Goal: Task Accomplishment & Management: Manage account settings

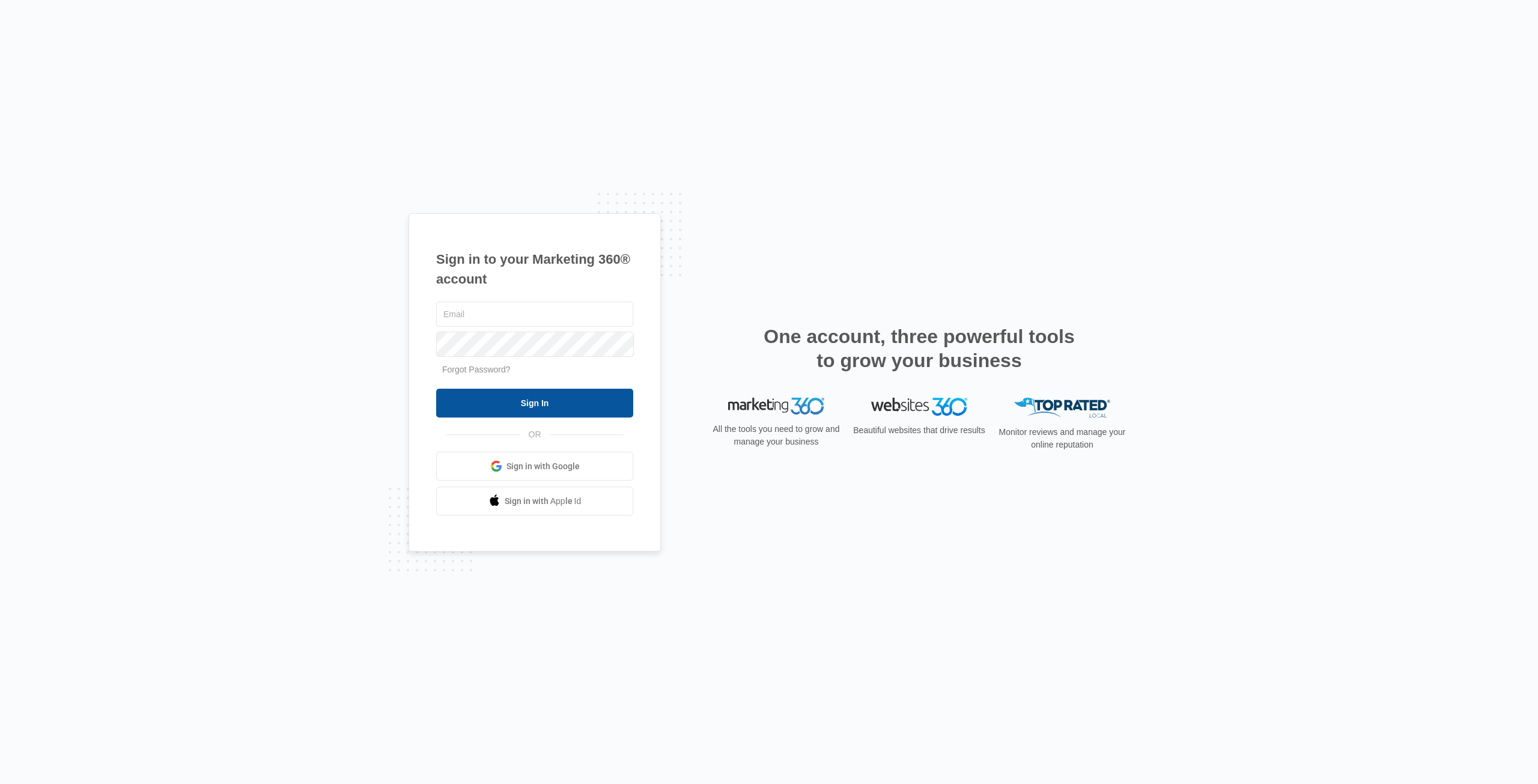
type input "[EMAIL_ADDRESS][DOMAIN_NAME]"
click at [571, 401] on input "Sign In" at bounding box center [535, 403] width 197 height 29
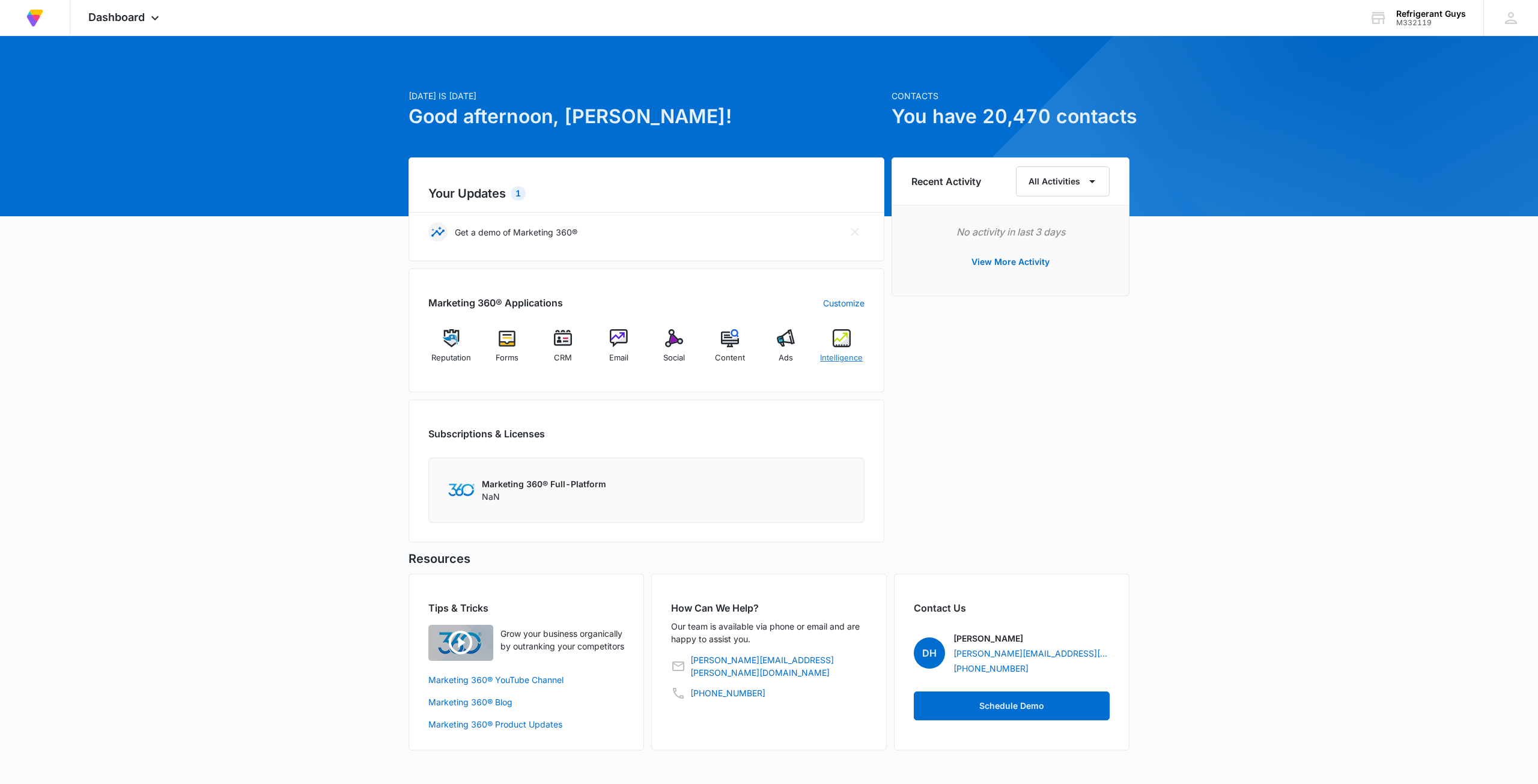
click at [837, 339] on img at bounding box center [842, 338] width 18 height 18
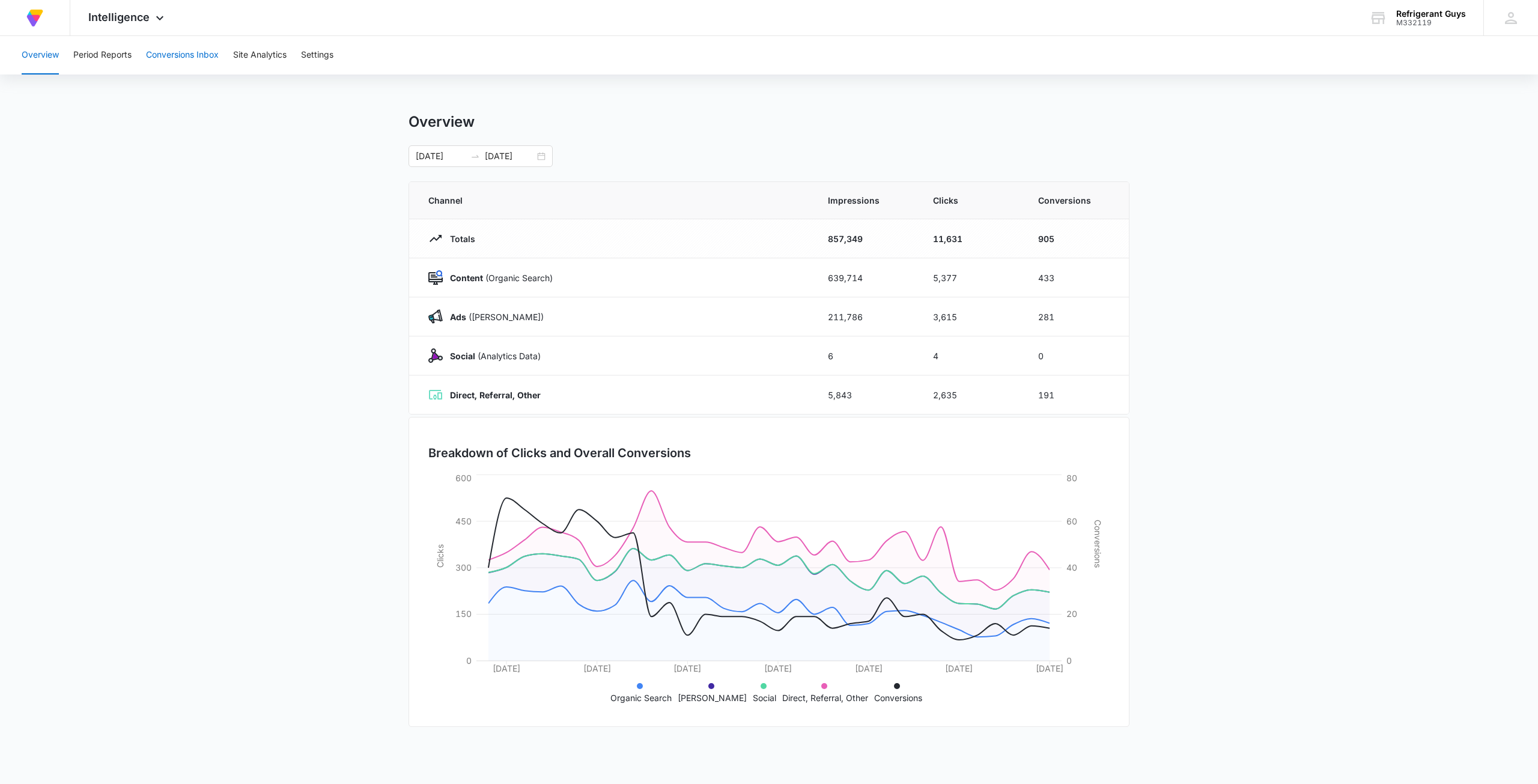
click at [170, 53] on button "Conversions Inbox" at bounding box center [182, 55] width 73 height 38
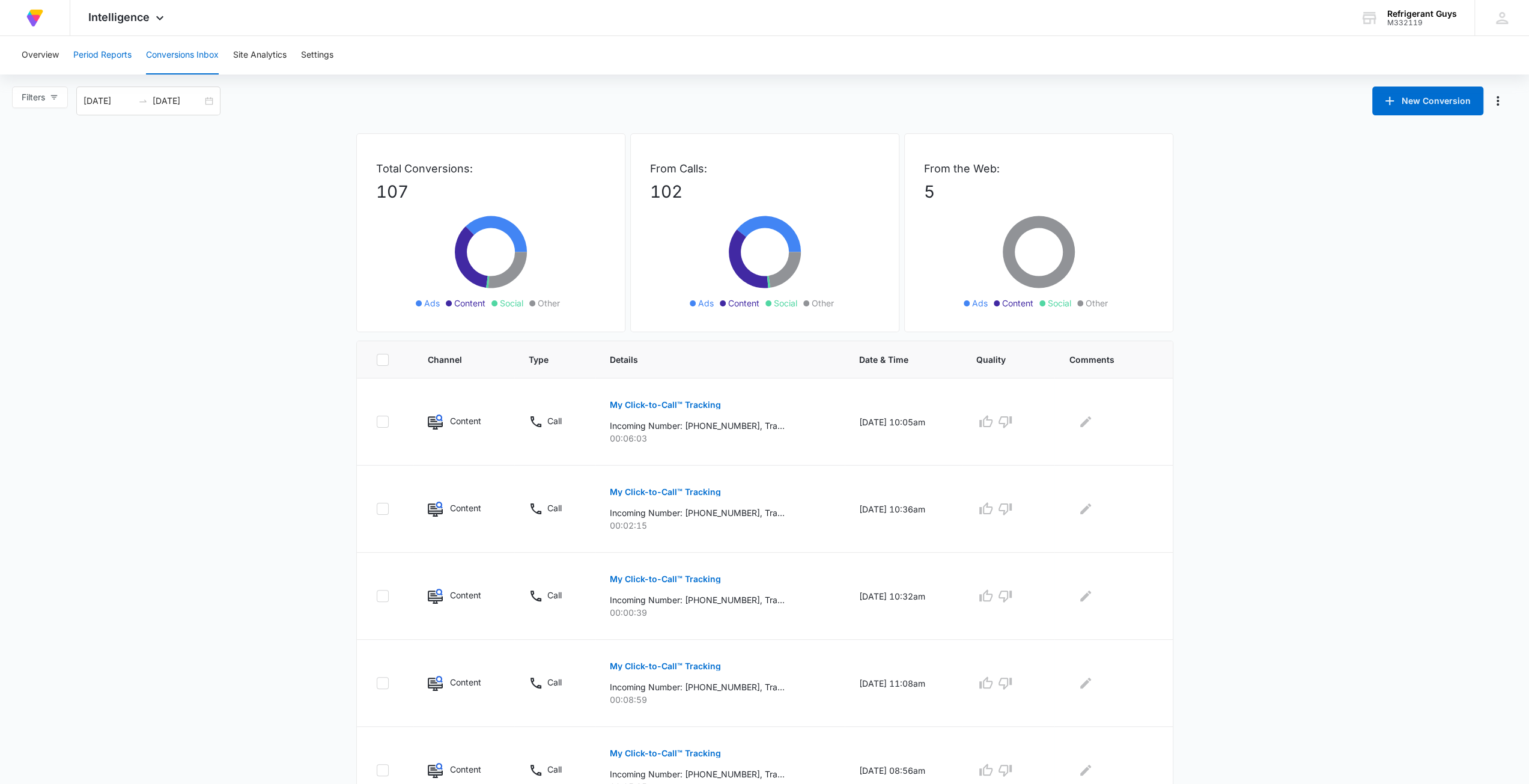
click at [74, 53] on button "Period Reports" at bounding box center [103, 55] width 59 height 38
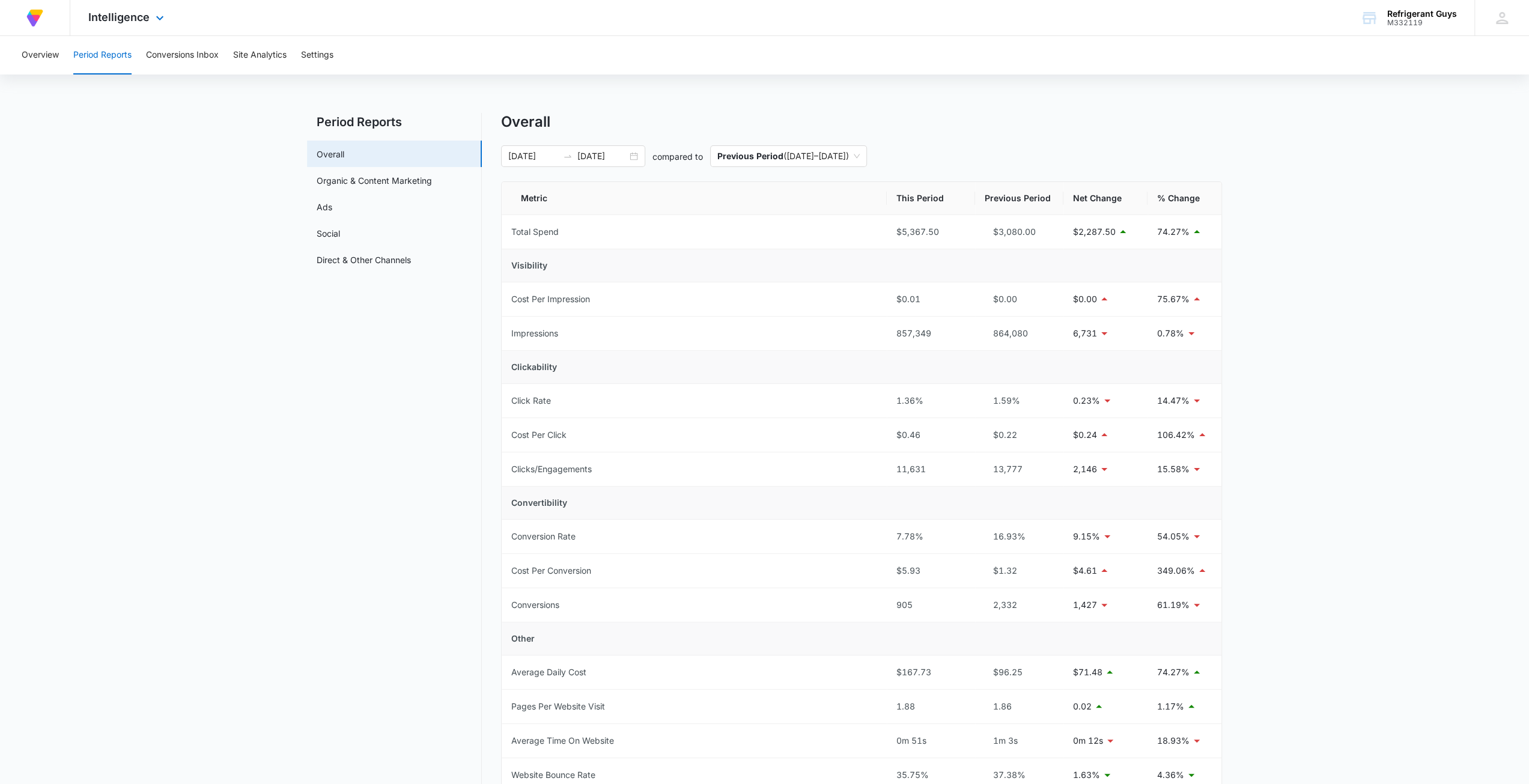
click at [33, 23] on img at bounding box center [35, 18] width 22 height 22
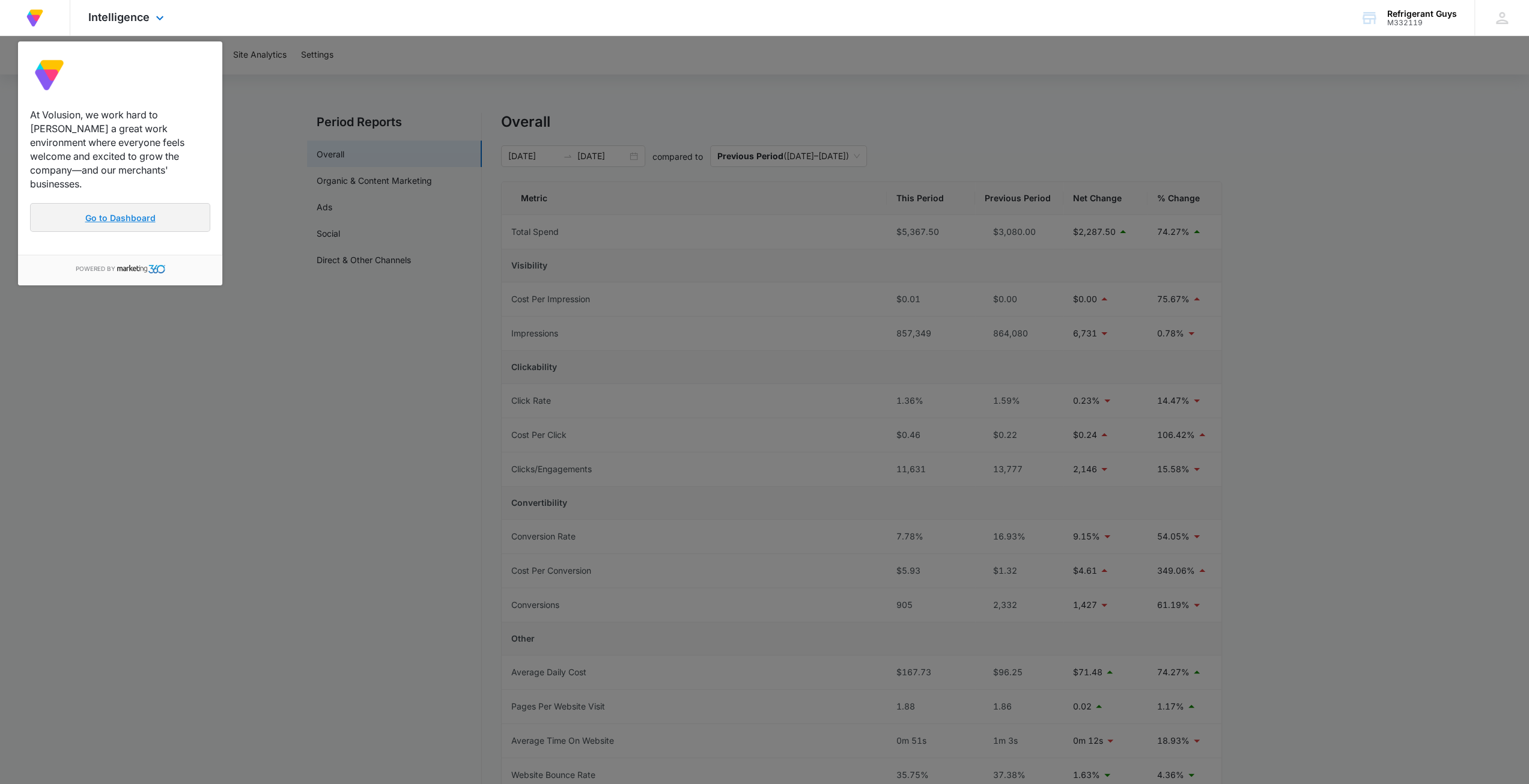
click at [92, 203] on link "Go to Dashboard" at bounding box center [120, 217] width 180 height 29
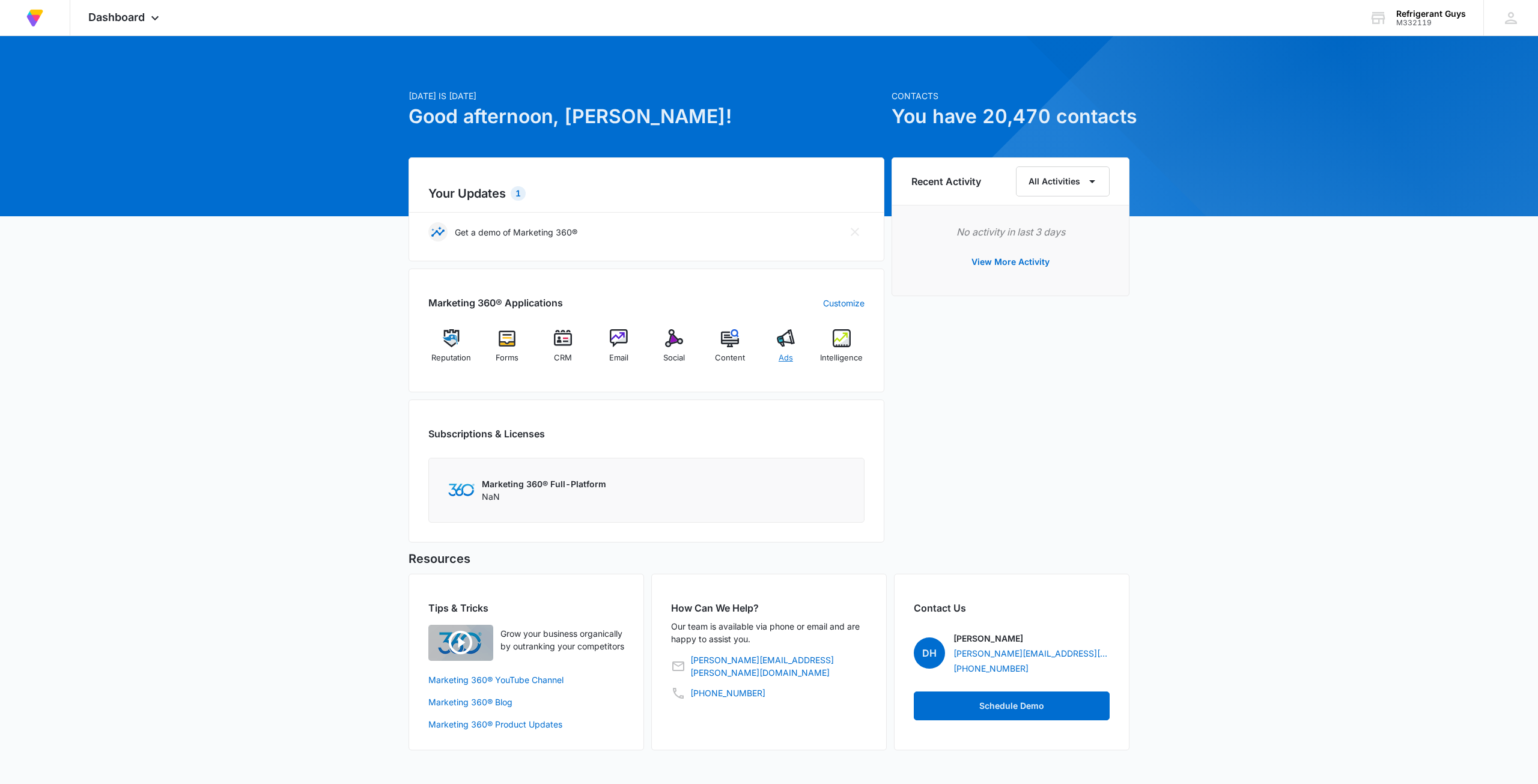
click at [771, 339] on div "Ads" at bounding box center [786, 351] width 47 height 44
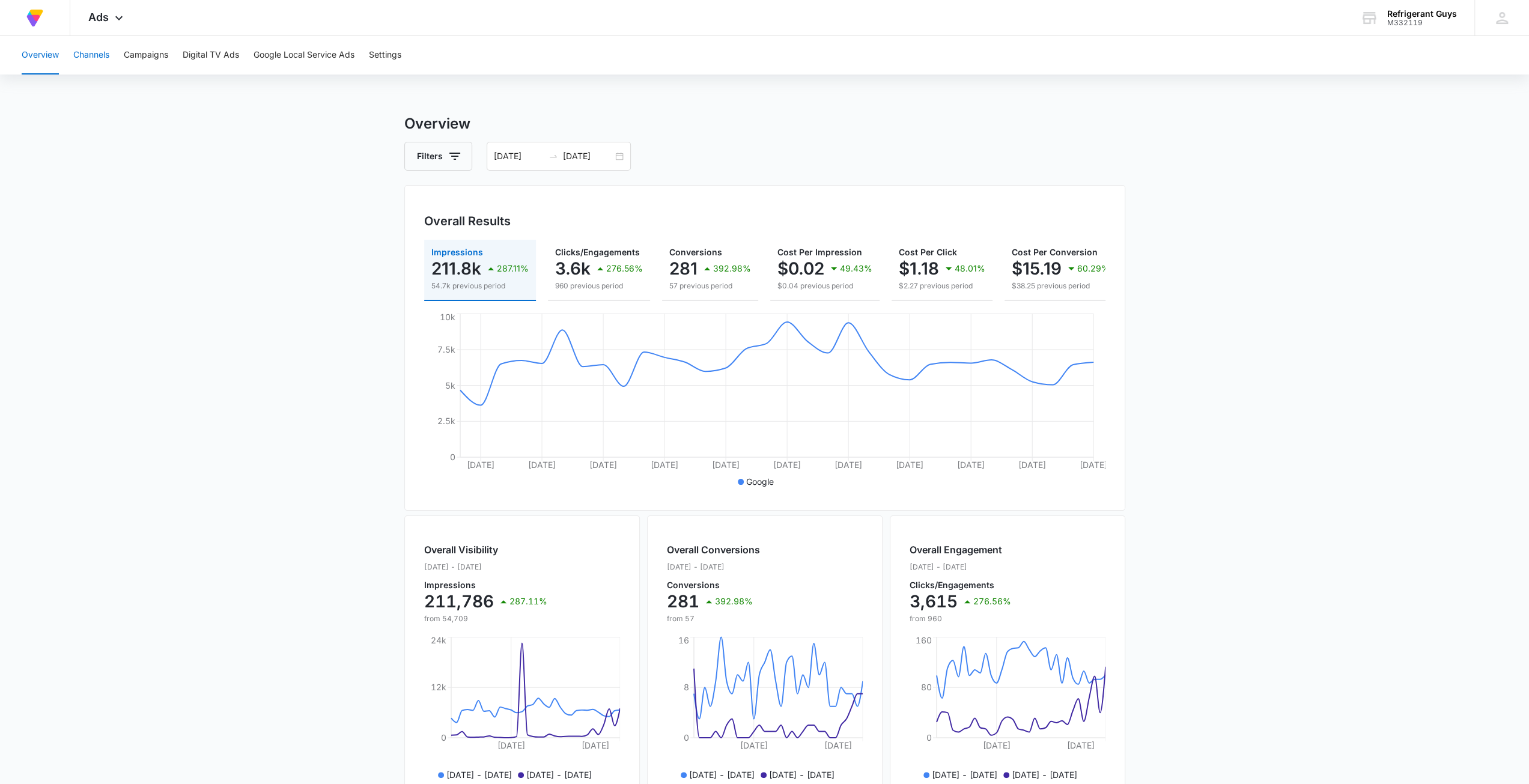
click at [101, 55] on button "Channels" at bounding box center [92, 55] width 36 height 38
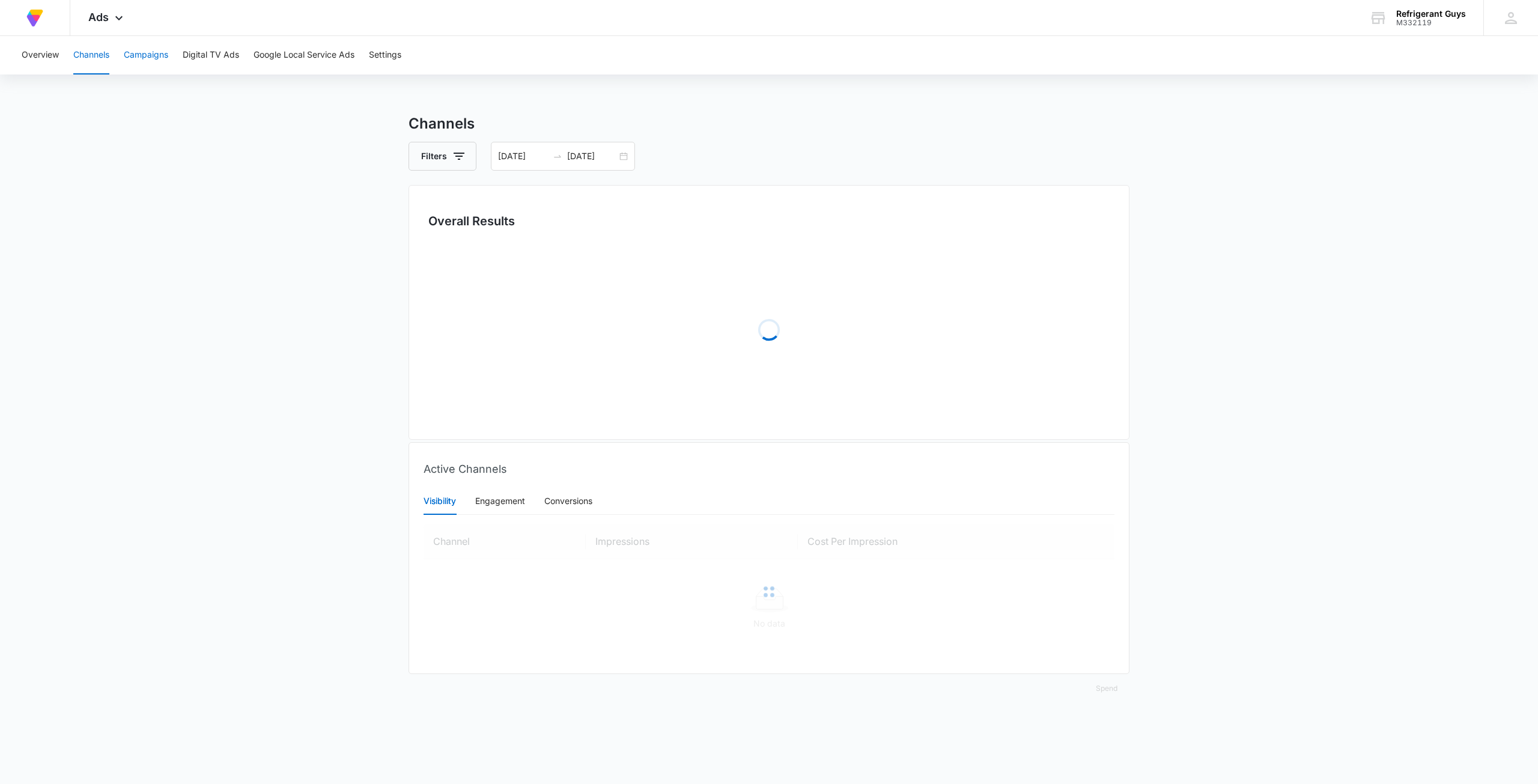
click at [152, 53] on button "Campaigns" at bounding box center [146, 55] width 44 height 38
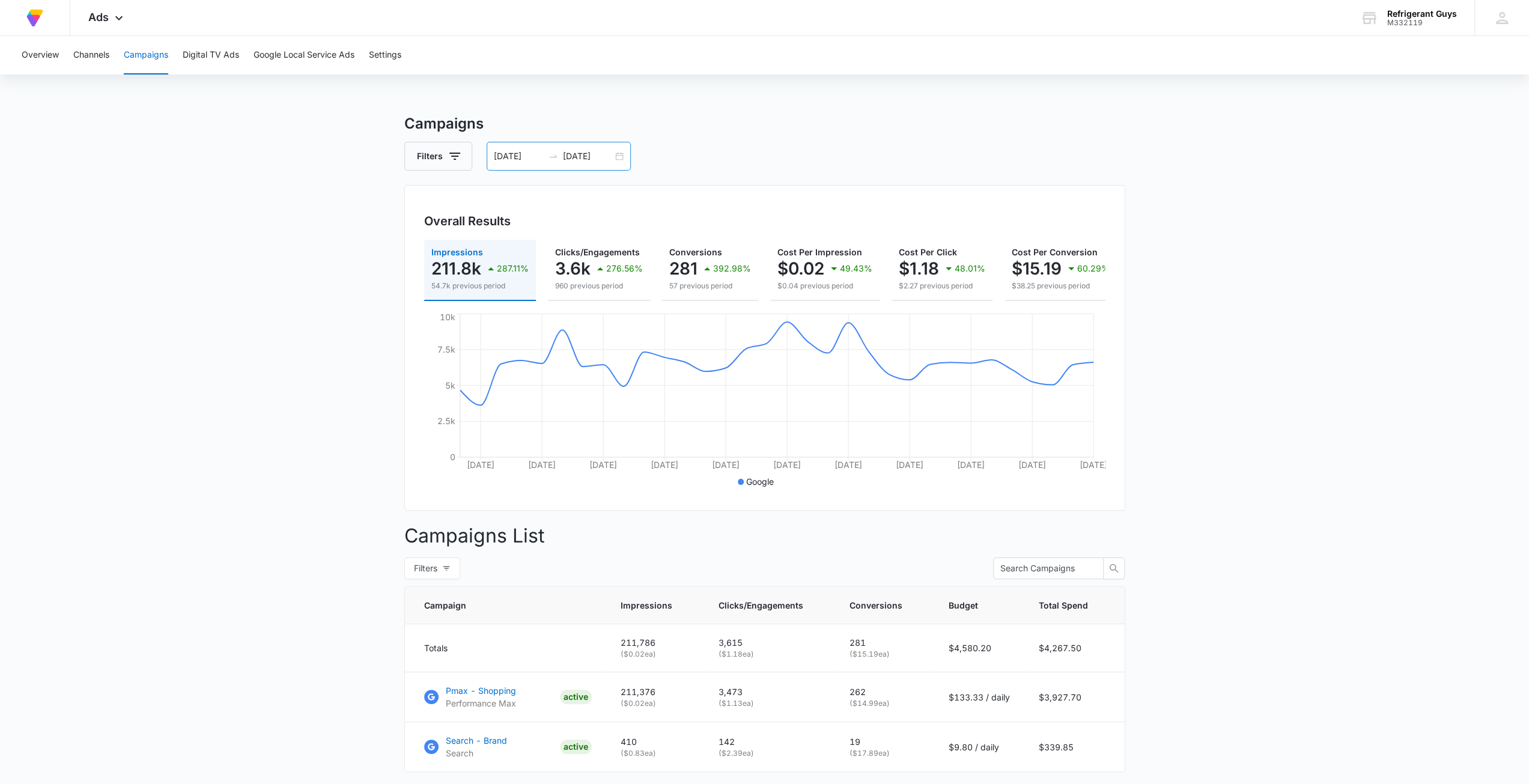
click at [617, 157] on div "08/03/2025 09/03/2025" at bounding box center [559, 156] width 144 height 29
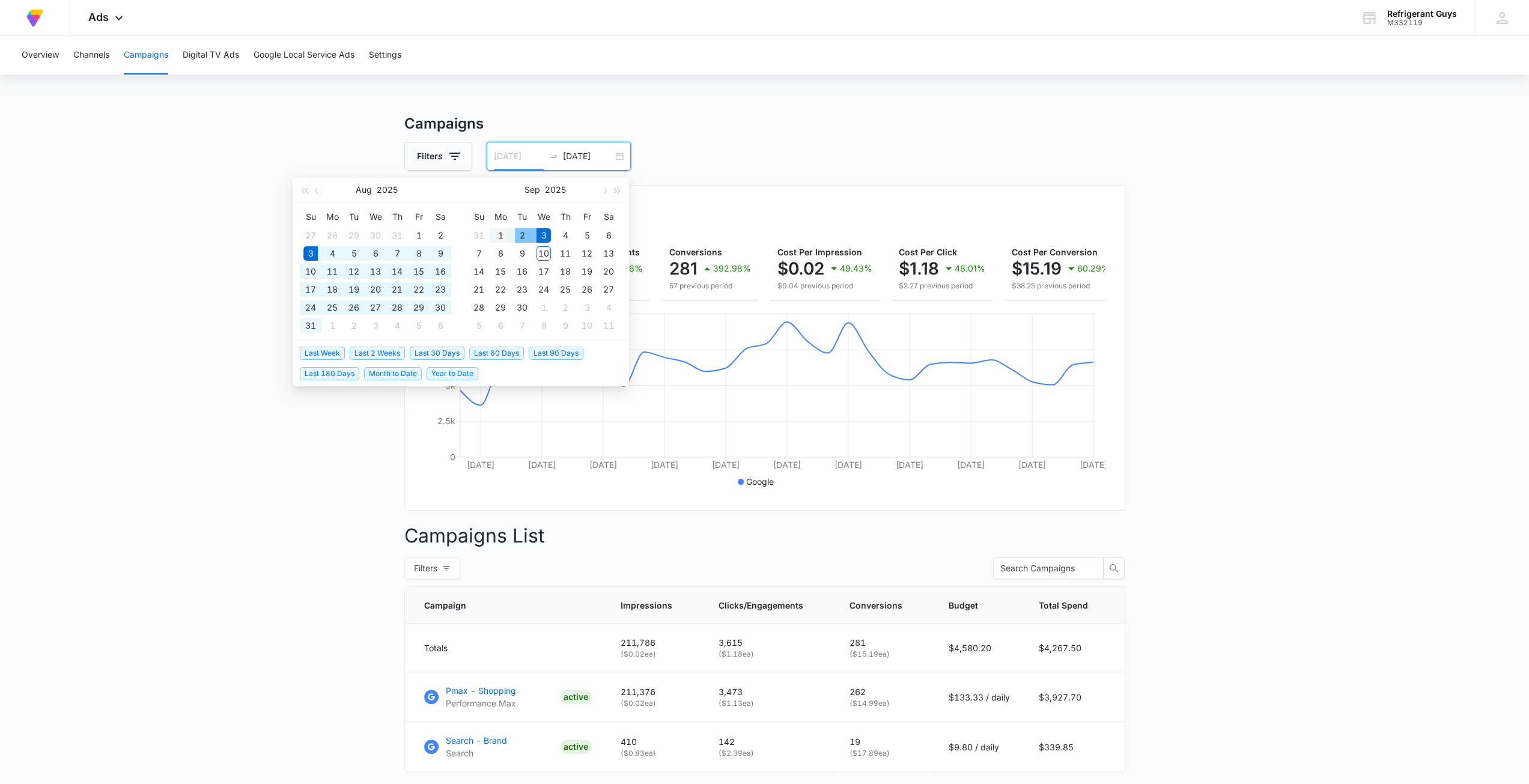
type input "09/01/2025"
click at [505, 234] on div "1" at bounding box center [500, 235] width 14 height 14
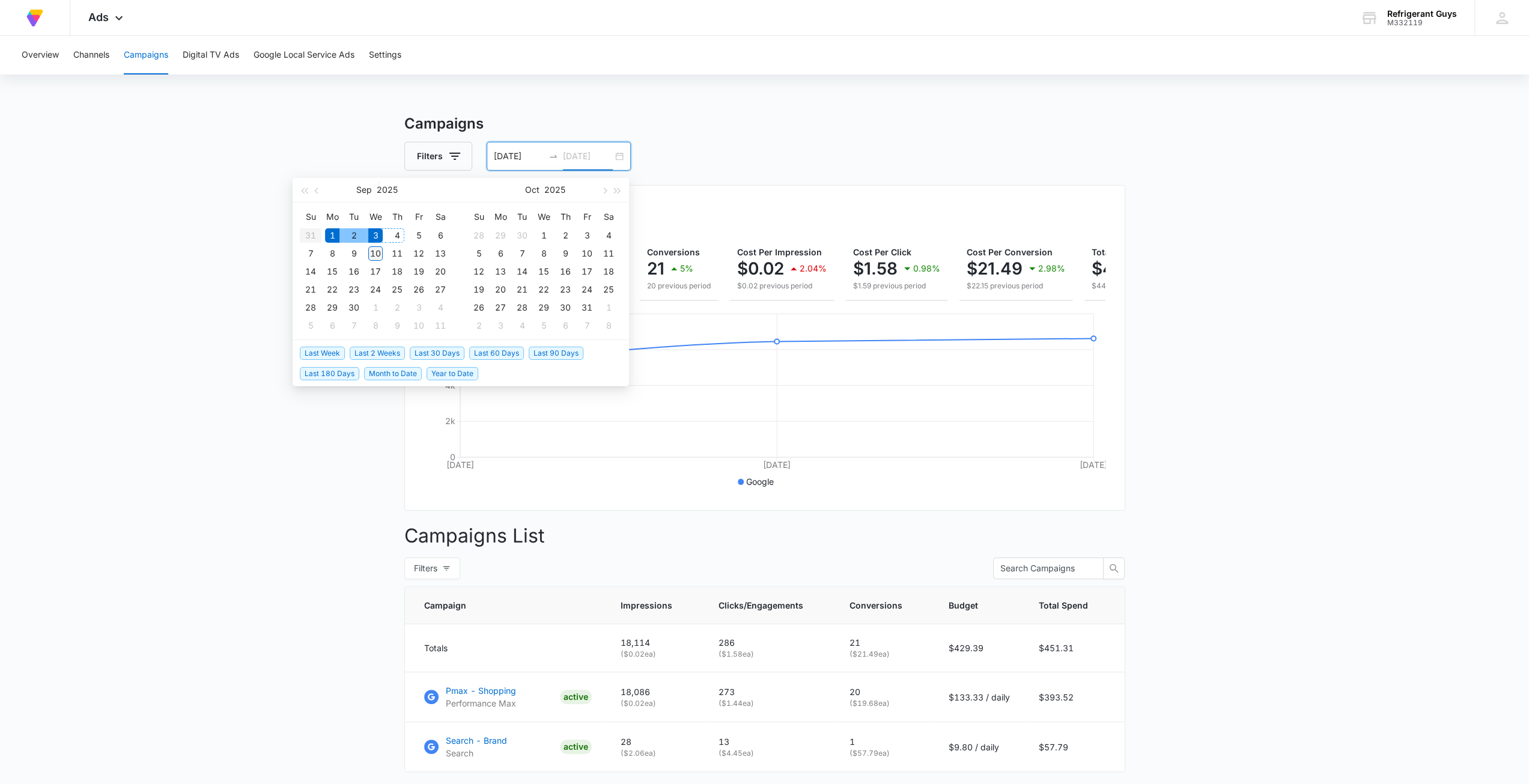
type input "09/10/2025"
click at [377, 251] on div "10" at bounding box center [375, 253] width 14 height 14
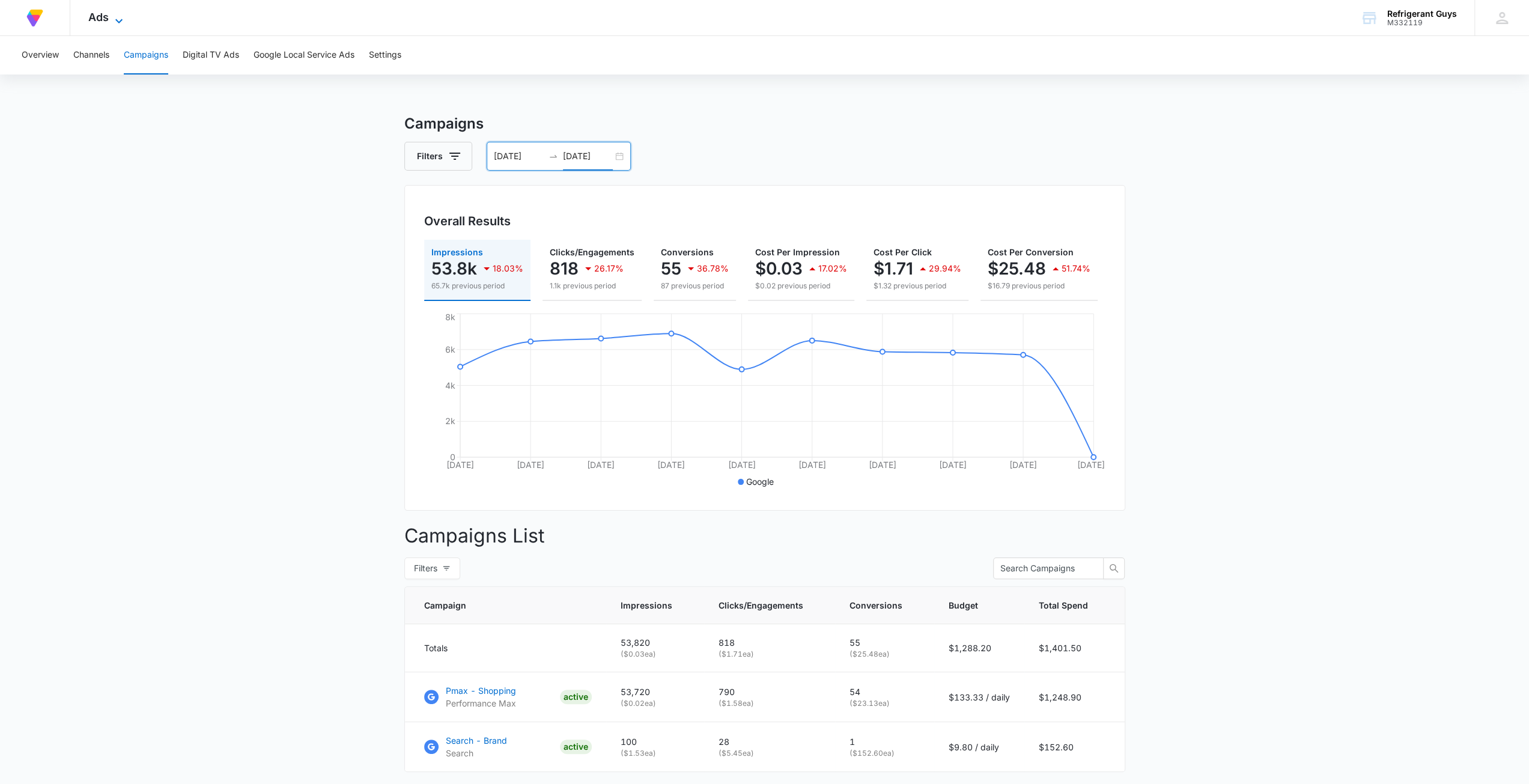
click at [94, 17] on span "Ads" at bounding box center [98, 17] width 20 height 13
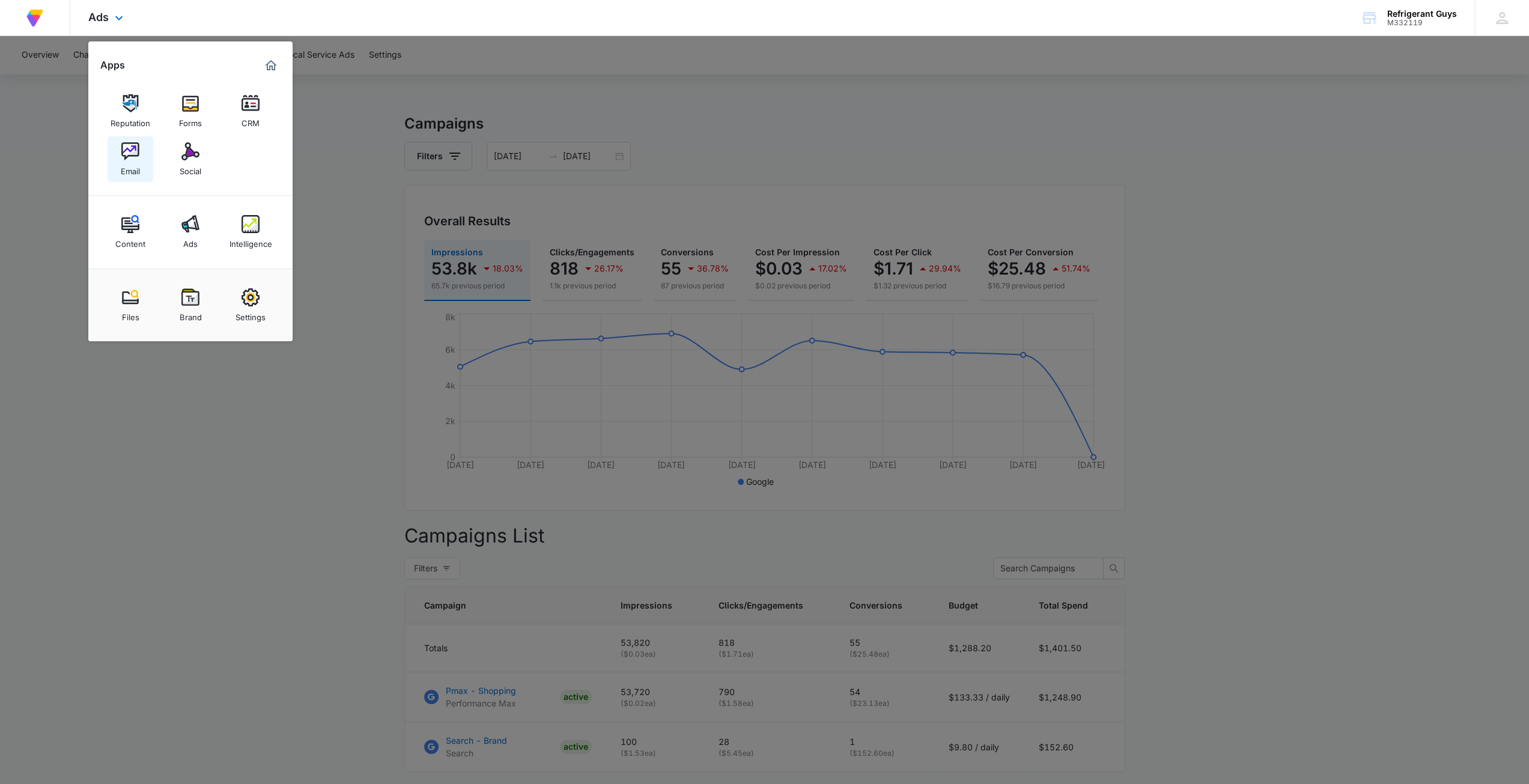
click at [143, 149] on link "Email" at bounding box center [130, 159] width 46 height 46
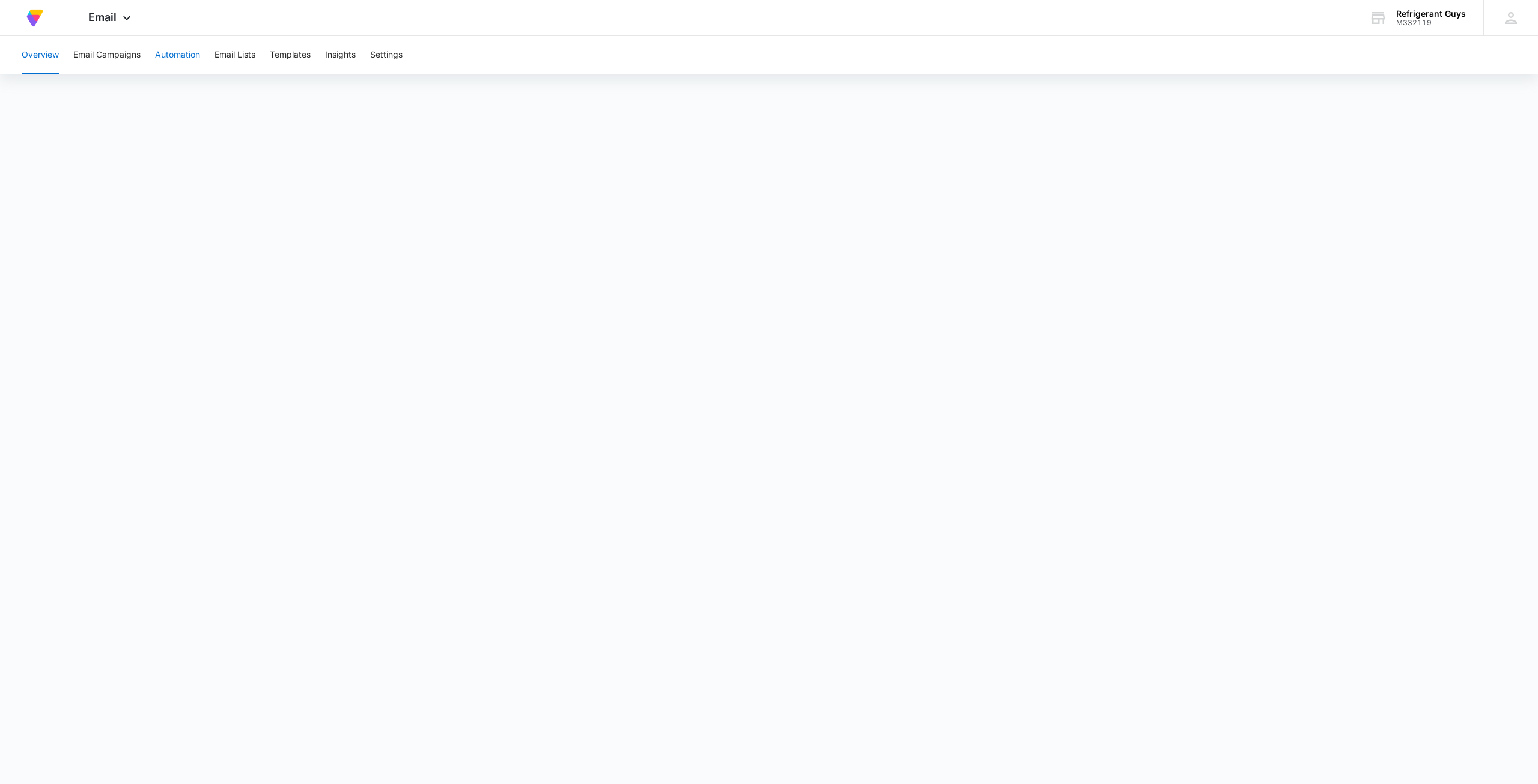
click at [178, 58] on button "Automation" at bounding box center [177, 55] width 45 height 38
click at [243, 64] on button "Email Lists" at bounding box center [235, 55] width 41 height 38
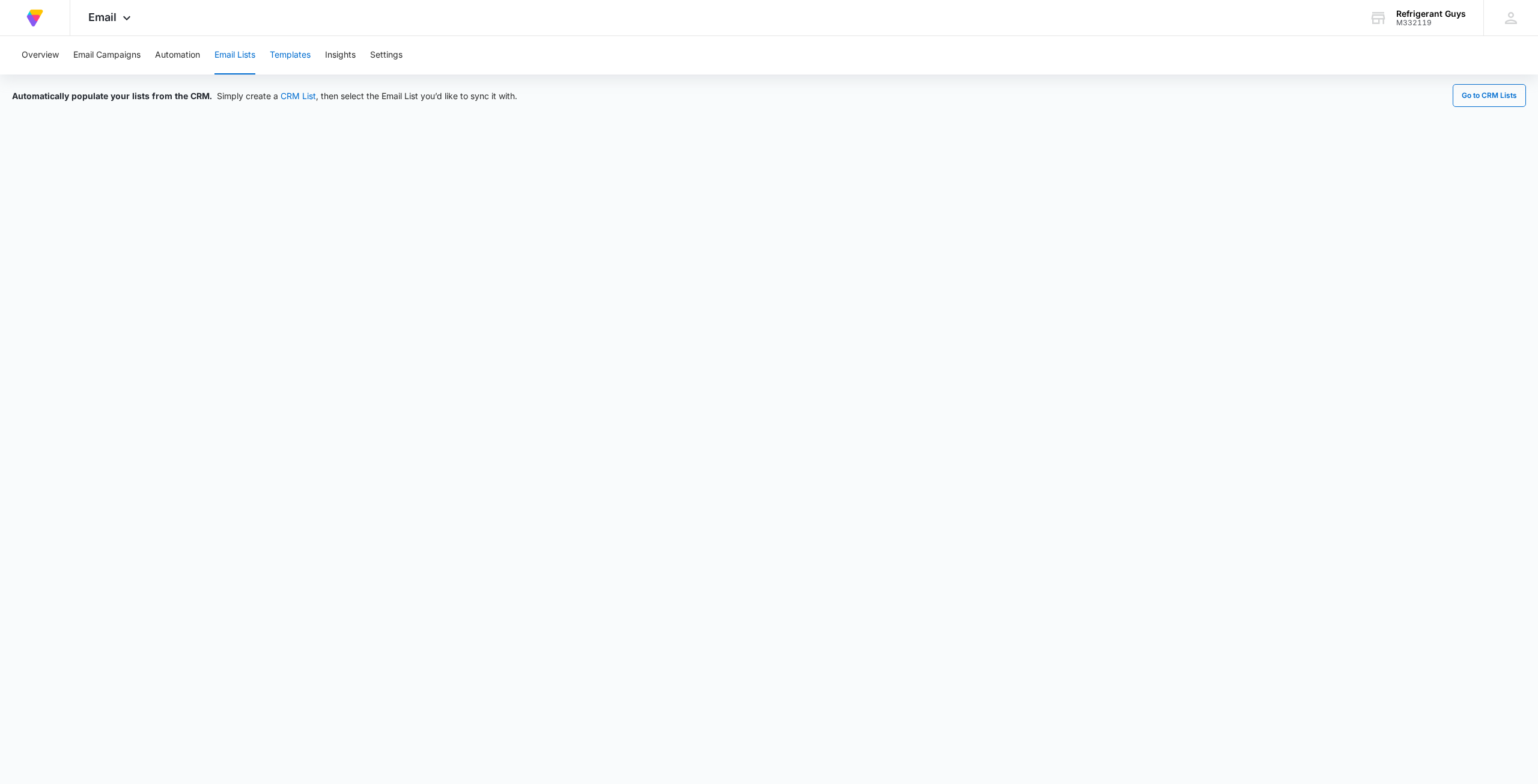
click at [305, 50] on button "Templates" at bounding box center [290, 55] width 41 height 38
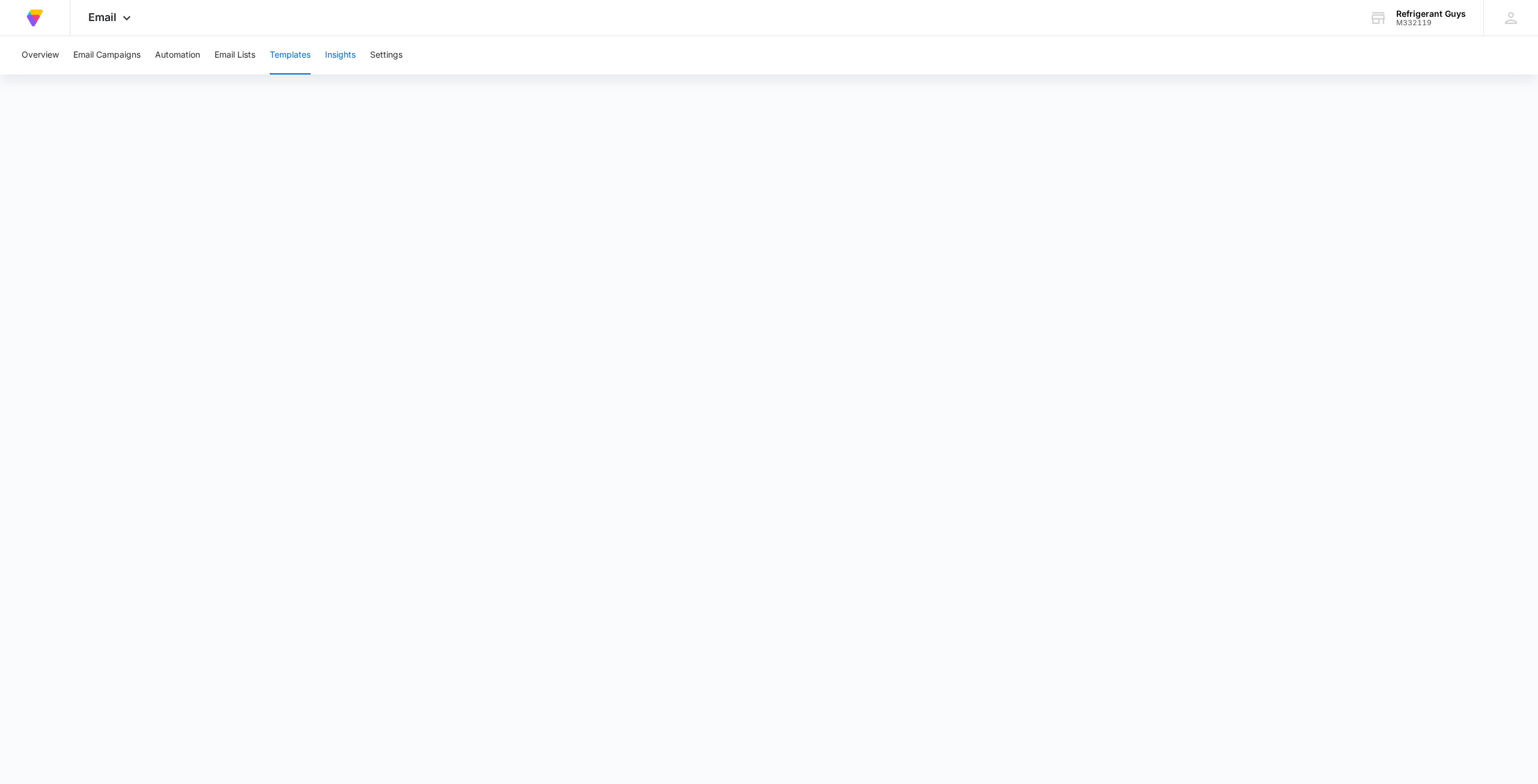
click at [351, 59] on button "Insights" at bounding box center [340, 55] width 31 height 38
click at [119, 13] on div "Email Apps Reputation Forms CRM Email Social Content Ads Intelligence Files Bra…" at bounding box center [111, 17] width 82 height 35
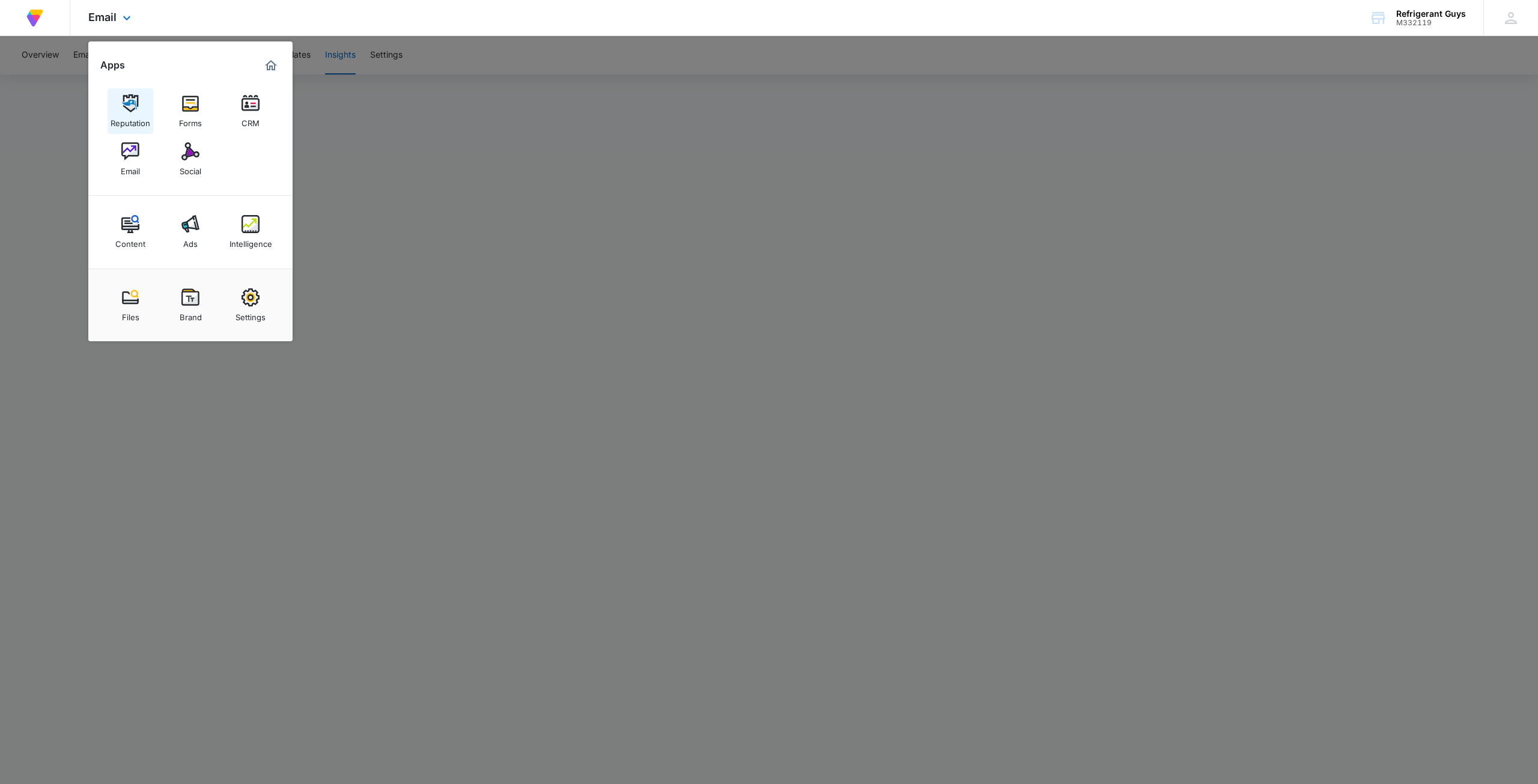
click at [122, 113] on div "Reputation" at bounding box center [130, 120] width 40 height 16
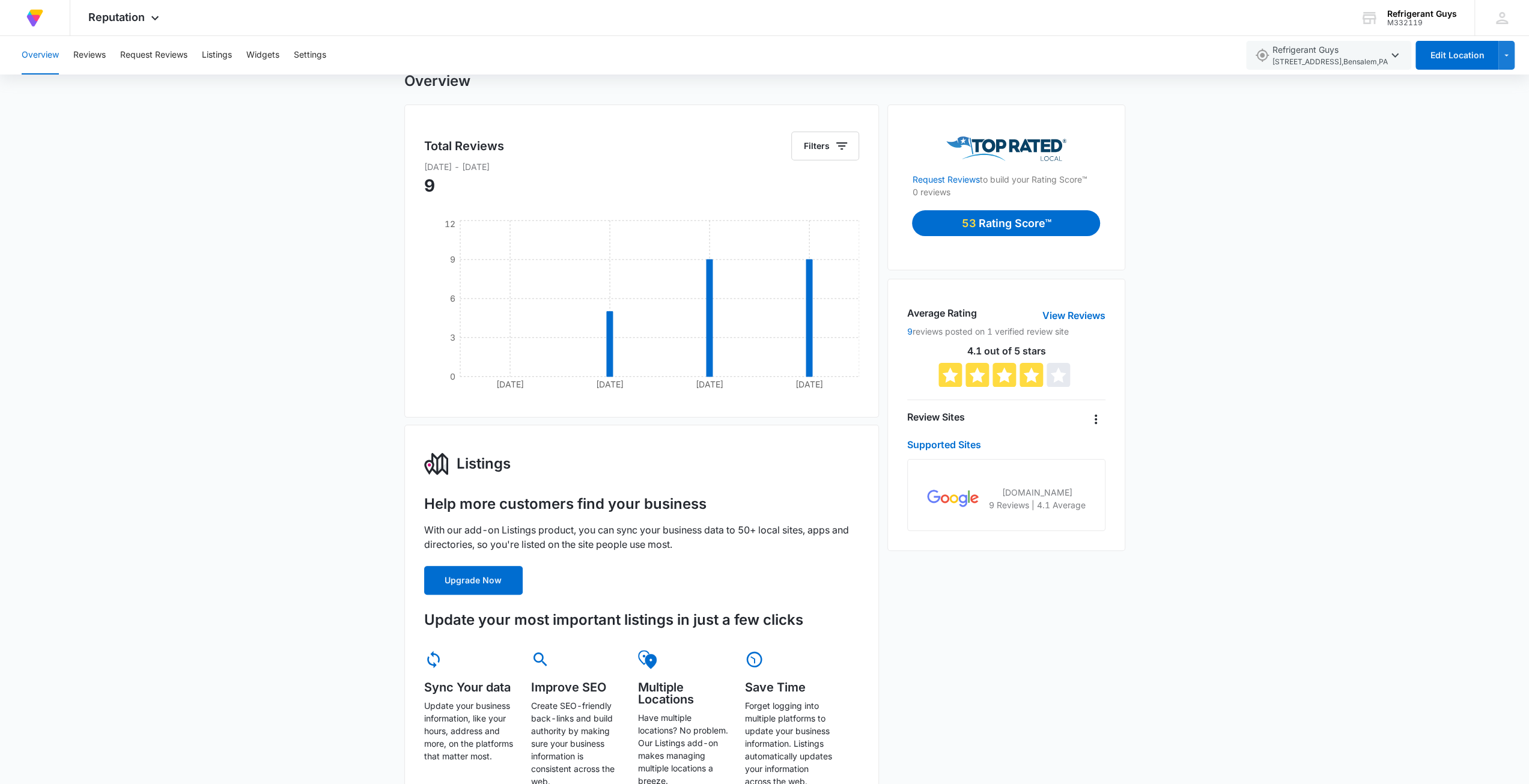
scroll to position [60, 0]
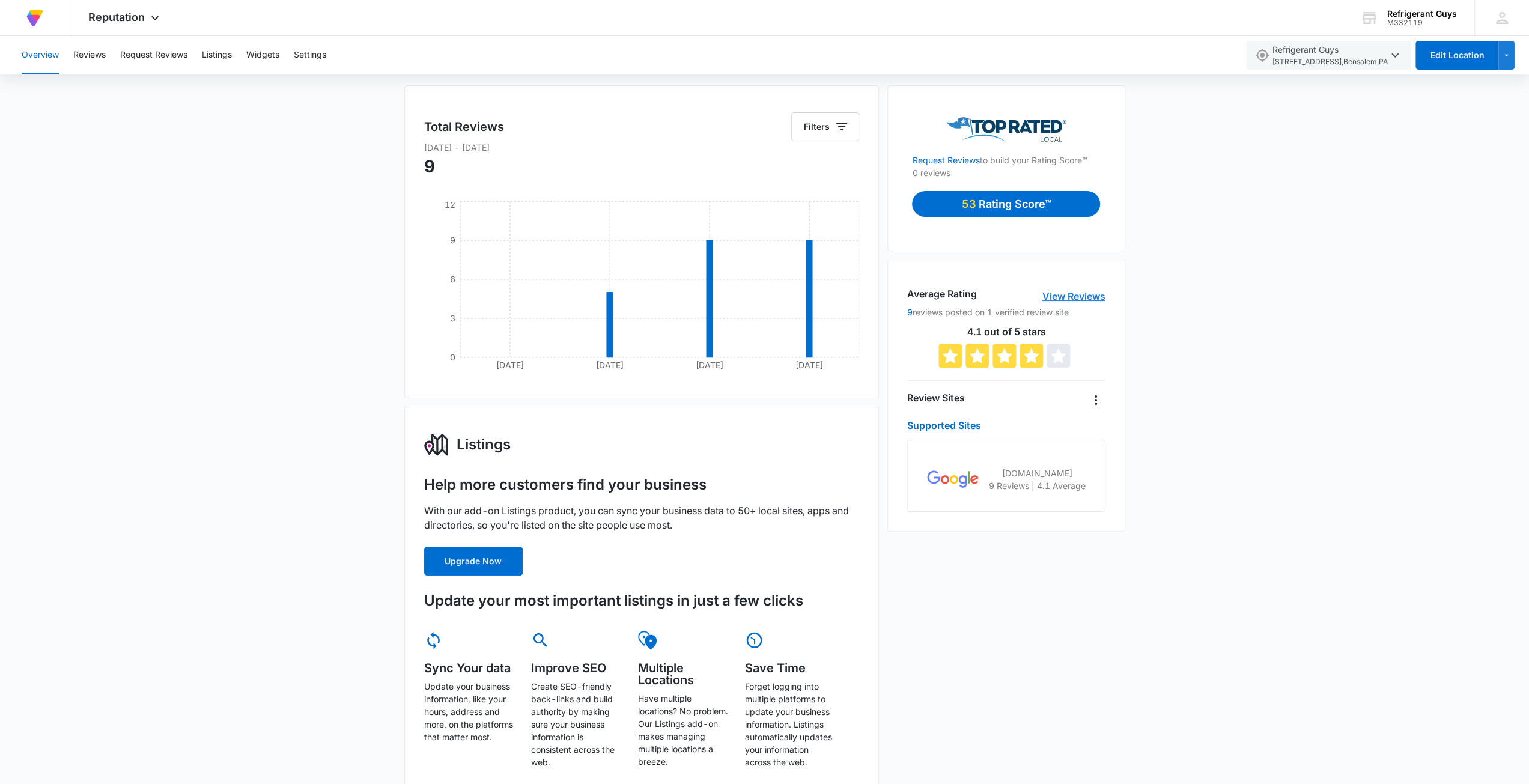
click at [1066, 295] on link "View Reviews" at bounding box center [1074, 296] width 63 height 14
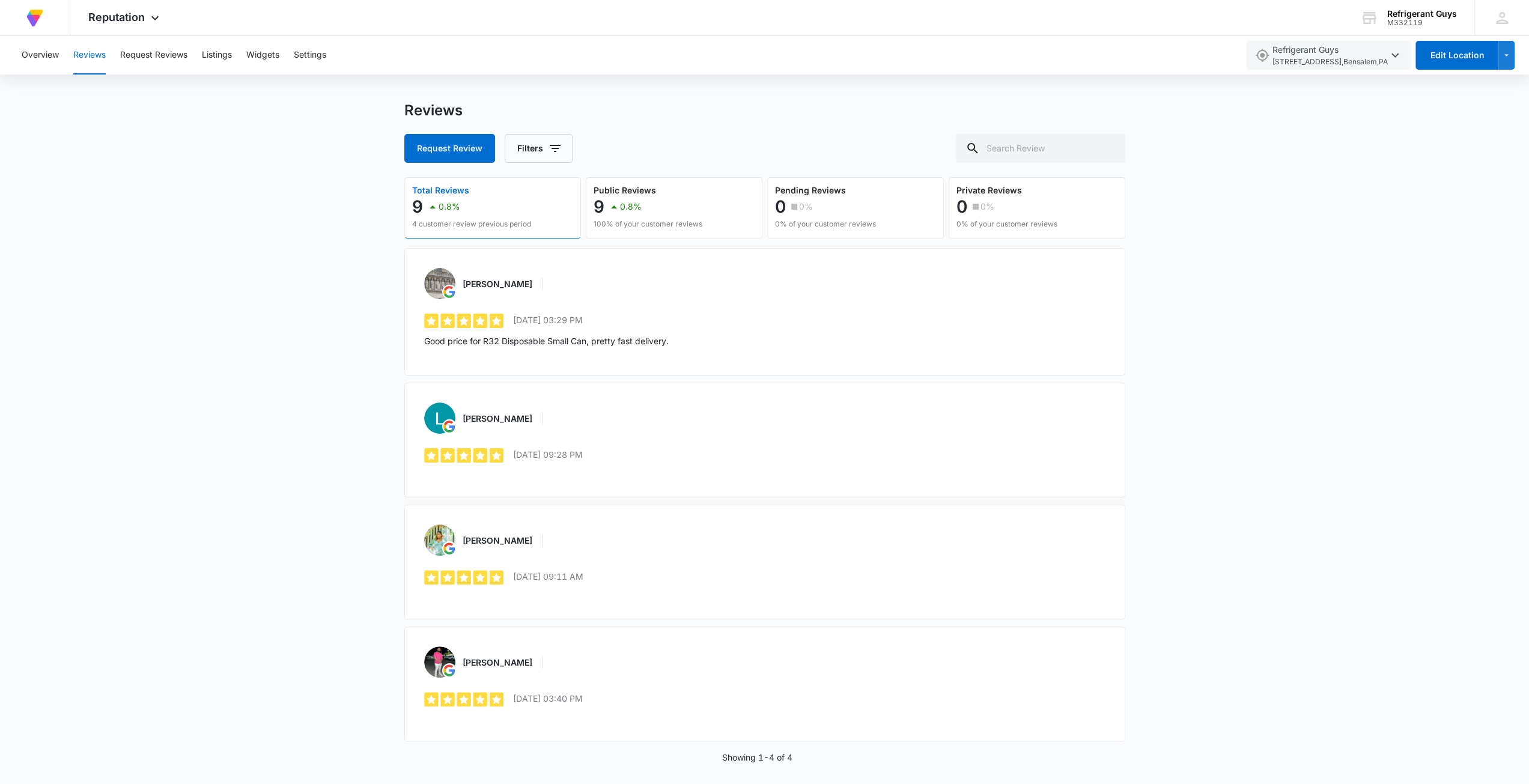
scroll to position [17, 0]
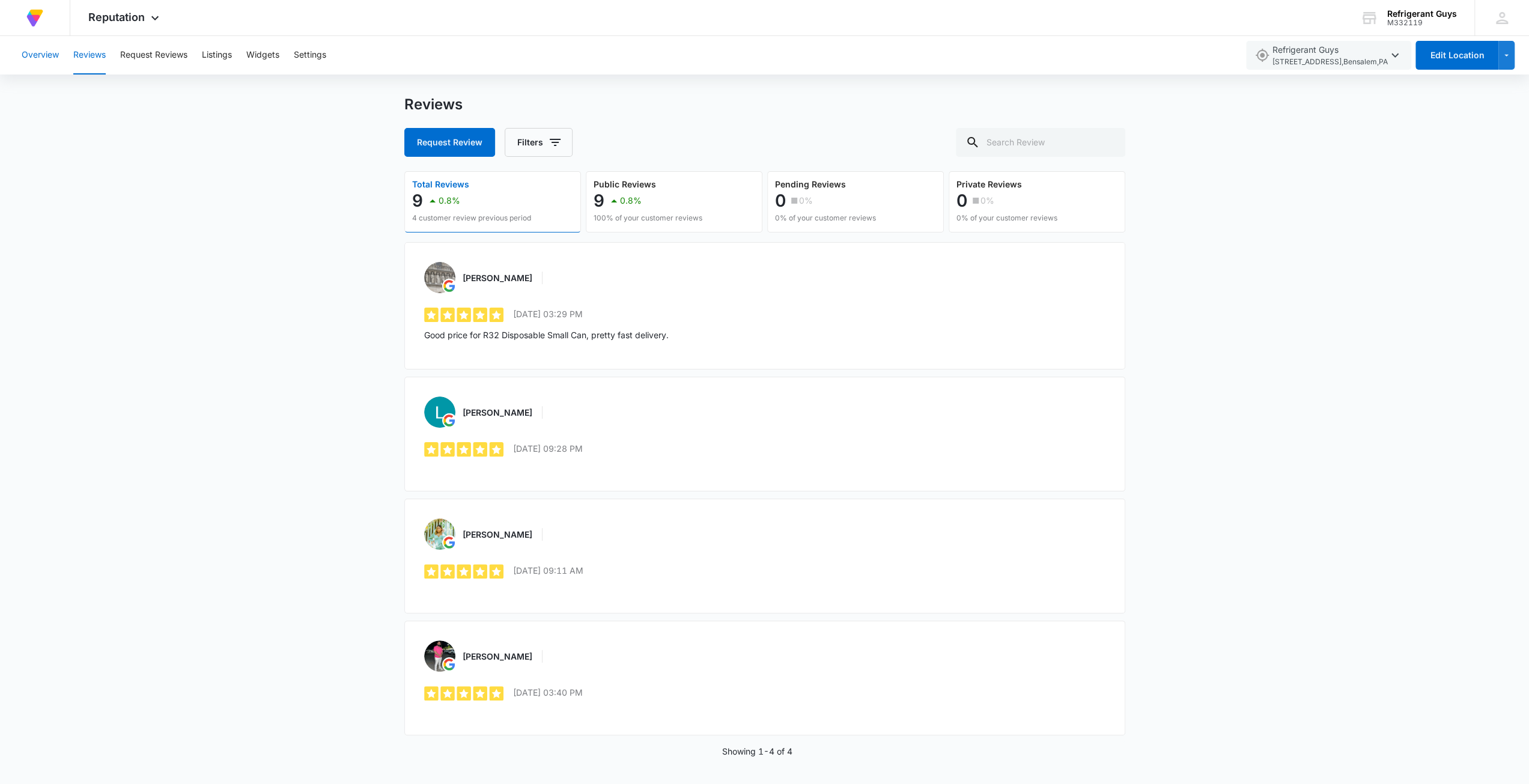
click at [29, 62] on button "Overview" at bounding box center [41, 55] width 38 height 38
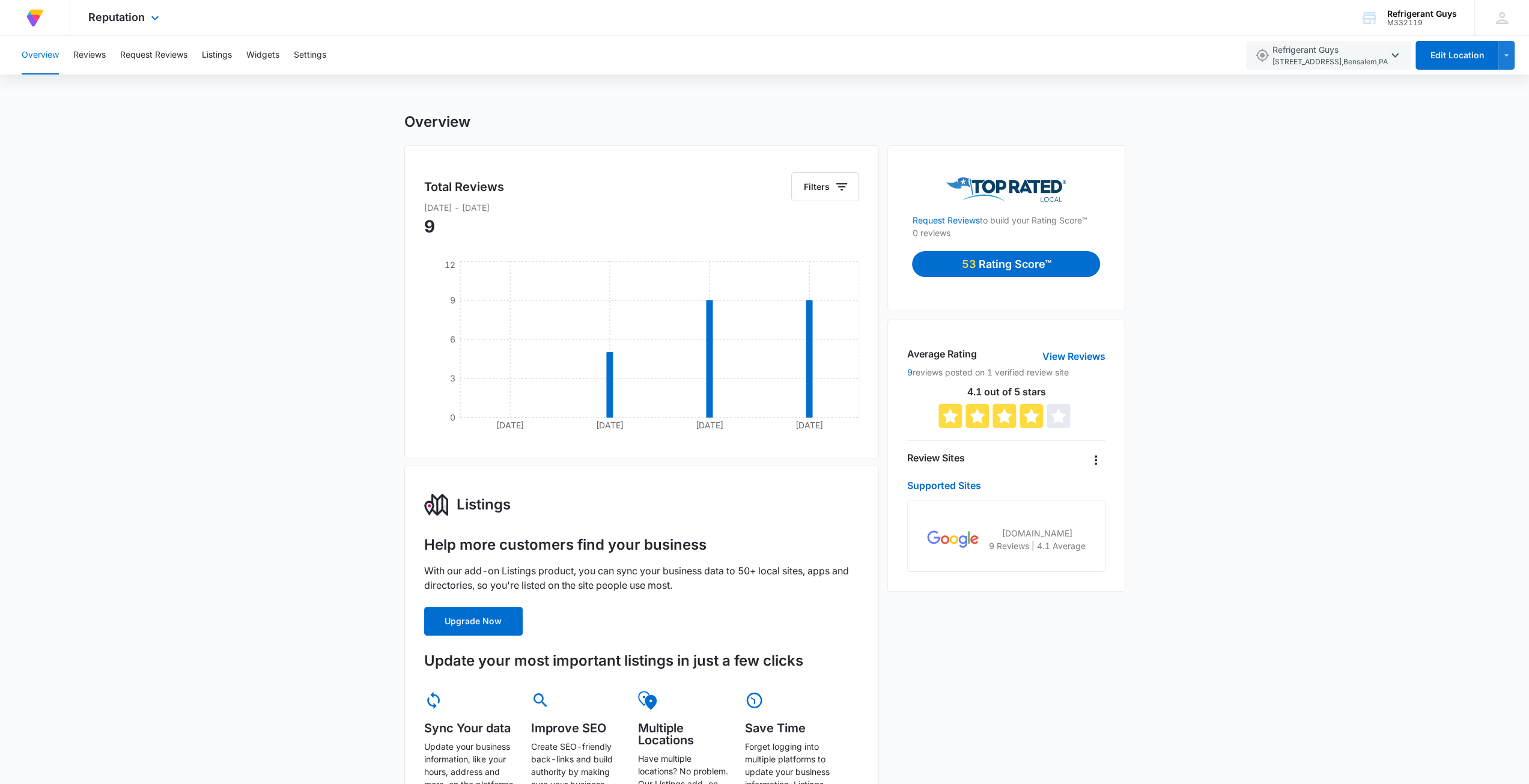
click at [146, 11] on div "Reputation Apps Reputation Forms CRM Email Social Content Ads Intelligence File…" at bounding box center [125, 17] width 110 height 35
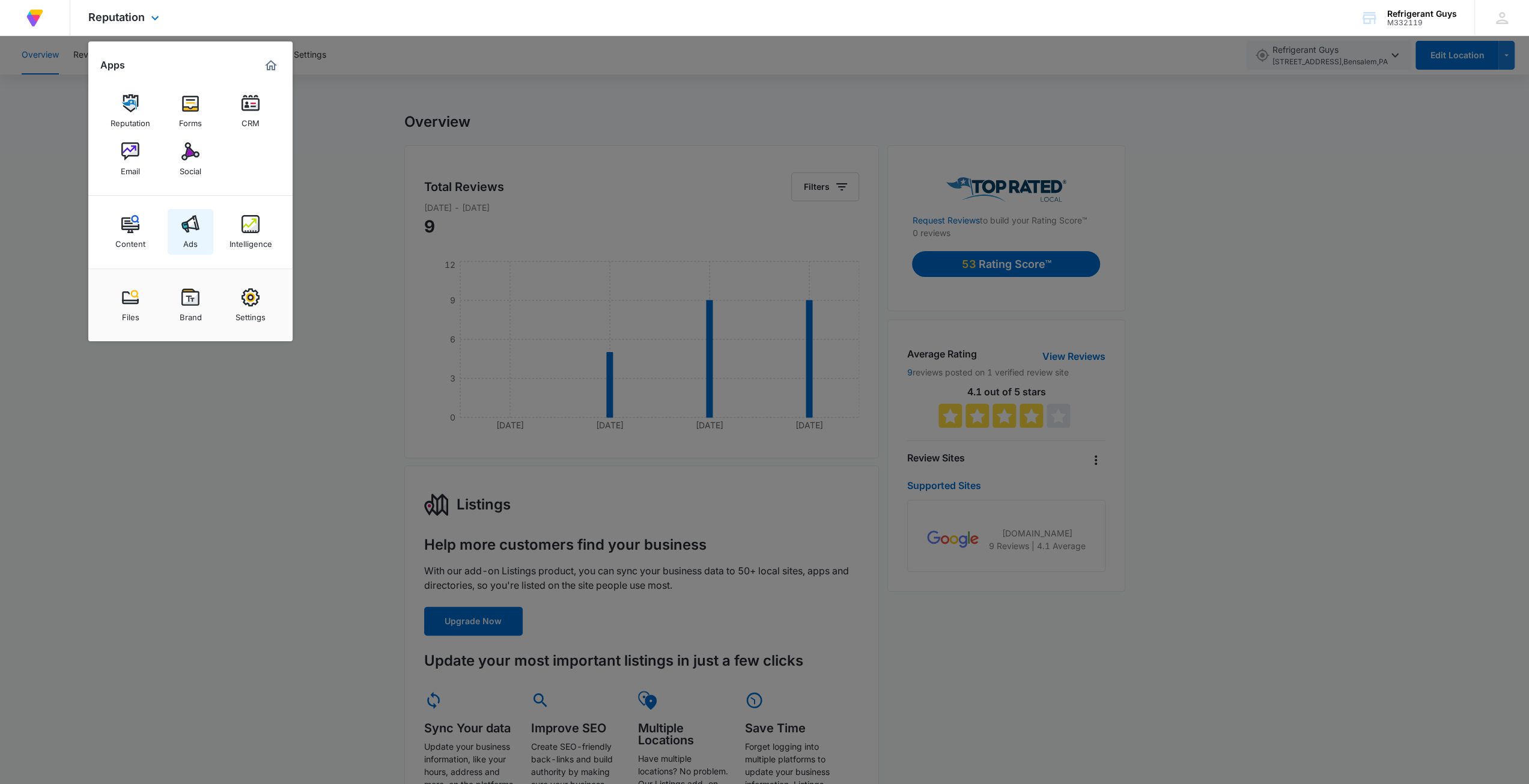
click at [193, 224] on img at bounding box center [191, 224] width 18 height 18
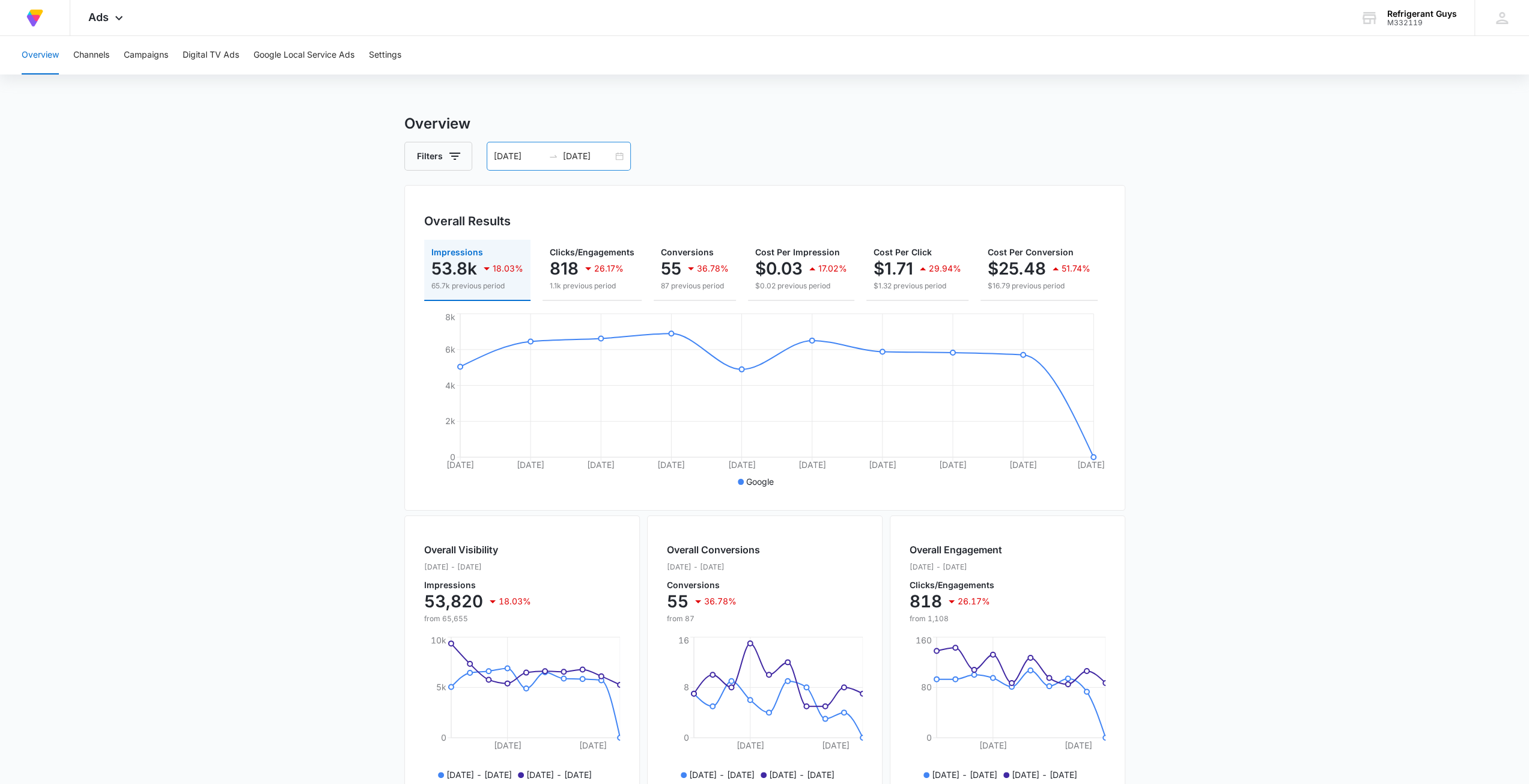
click at [613, 152] on div "09/01/2025 09/10/2025" at bounding box center [559, 156] width 144 height 29
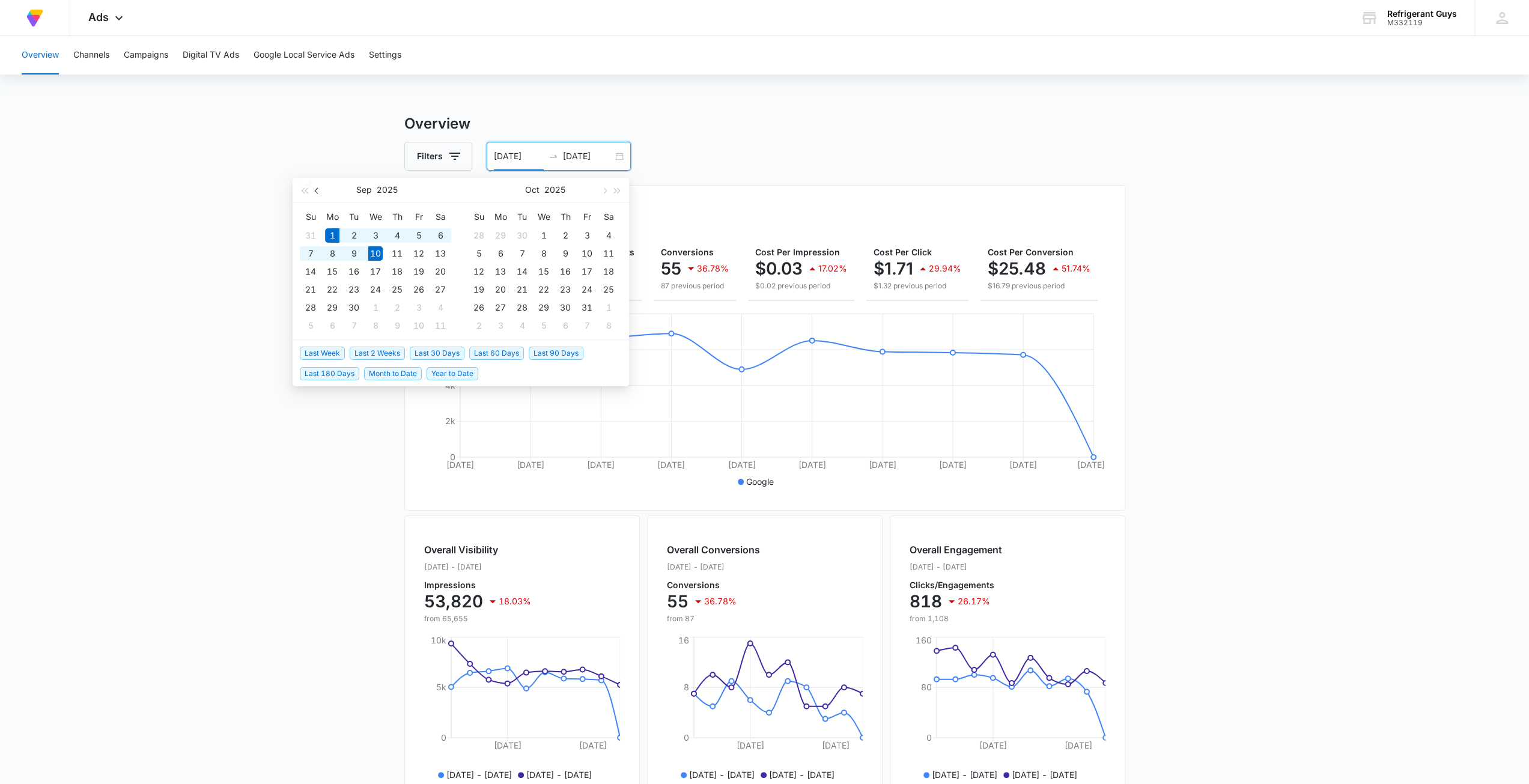
click at [317, 191] on span "button" at bounding box center [318, 191] width 6 height 6
type input "08/01/2025"
click at [423, 236] on div "1" at bounding box center [418, 235] width 14 height 14
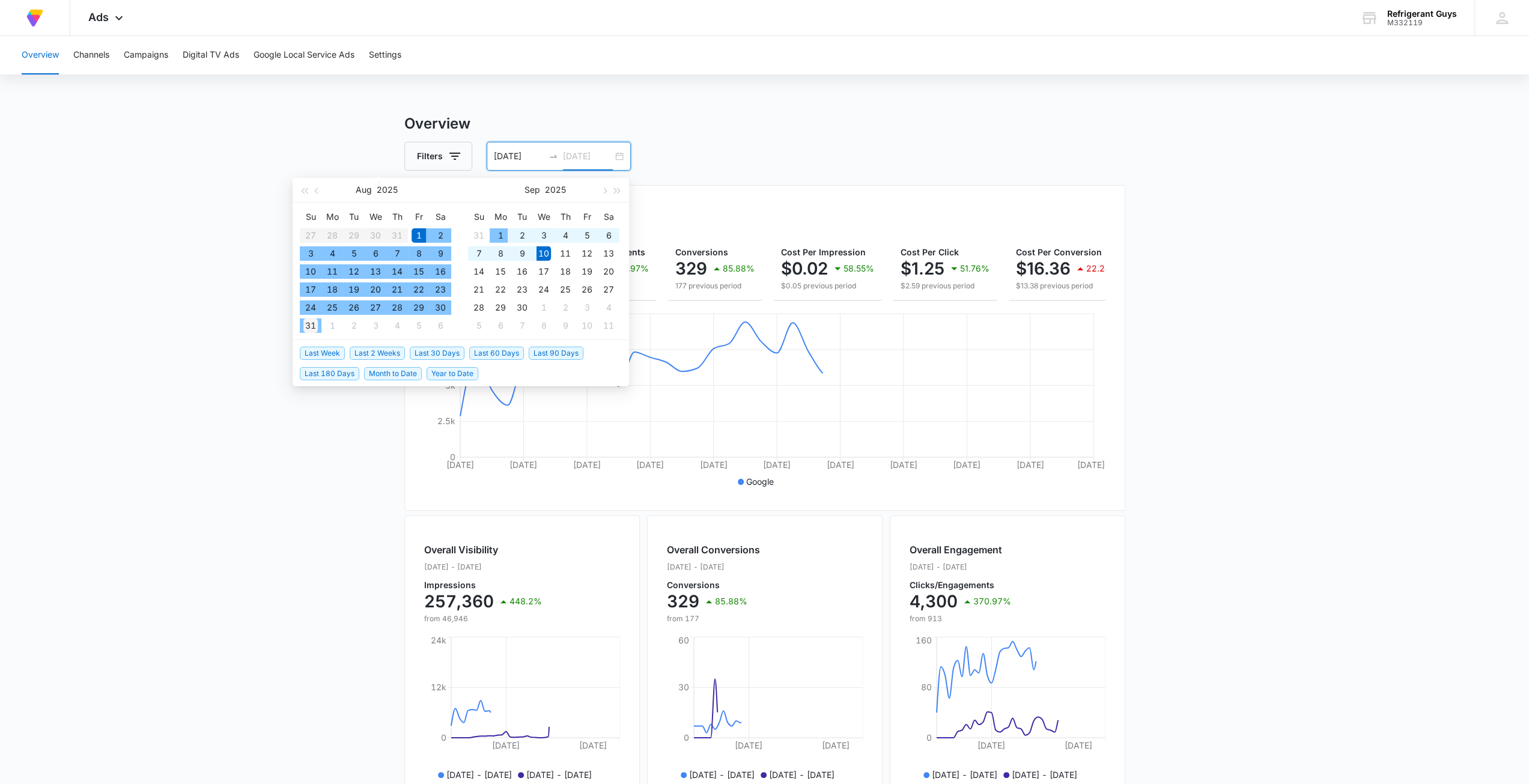
type input "08/31/2025"
click at [316, 324] on div "31" at bounding box center [310, 325] width 14 height 14
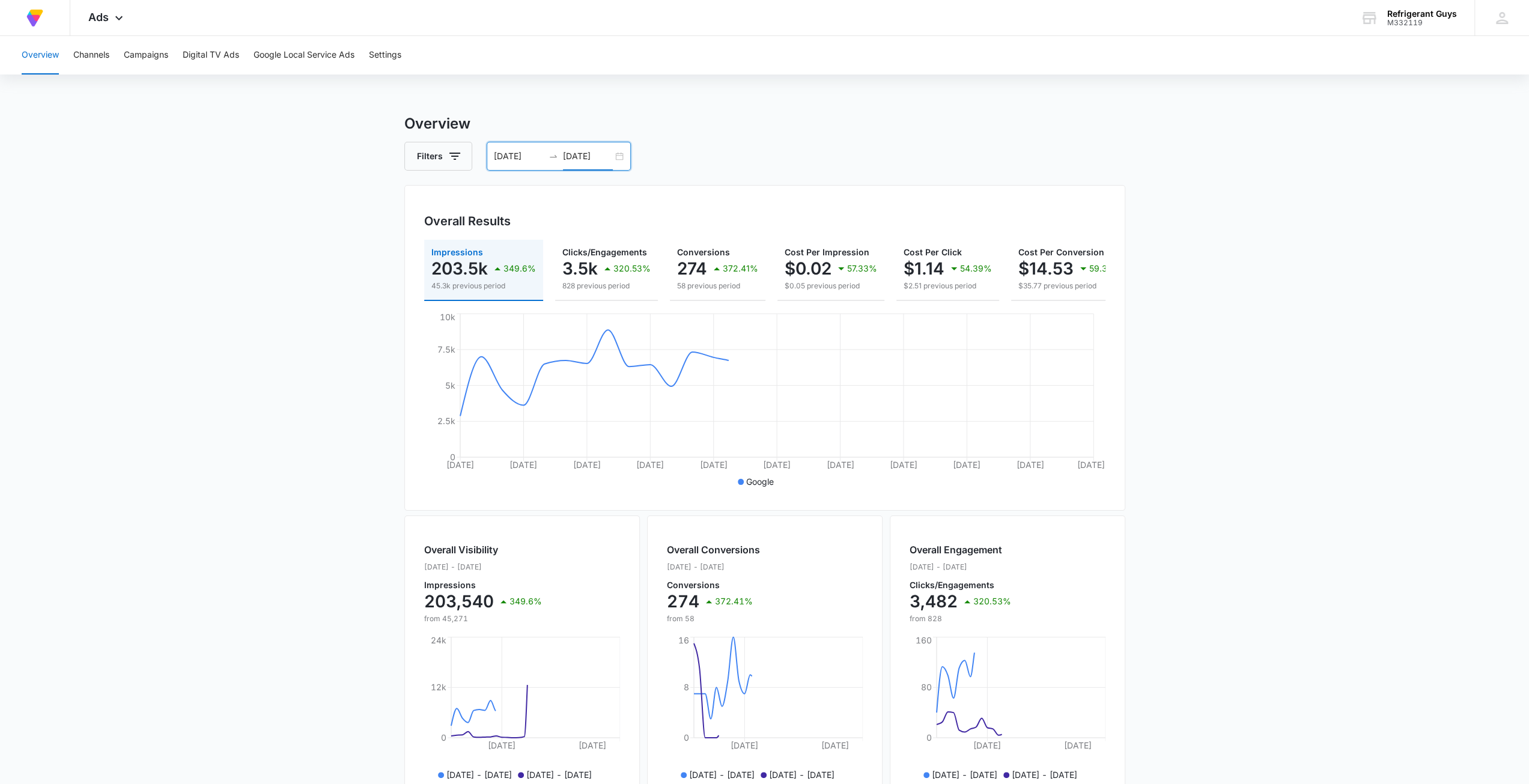
click at [903, 164] on div "Filters 08/01/2025 08/31/2025" at bounding box center [764, 156] width 721 height 29
